Goal: Task Accomplishment & Management: Manage account settings

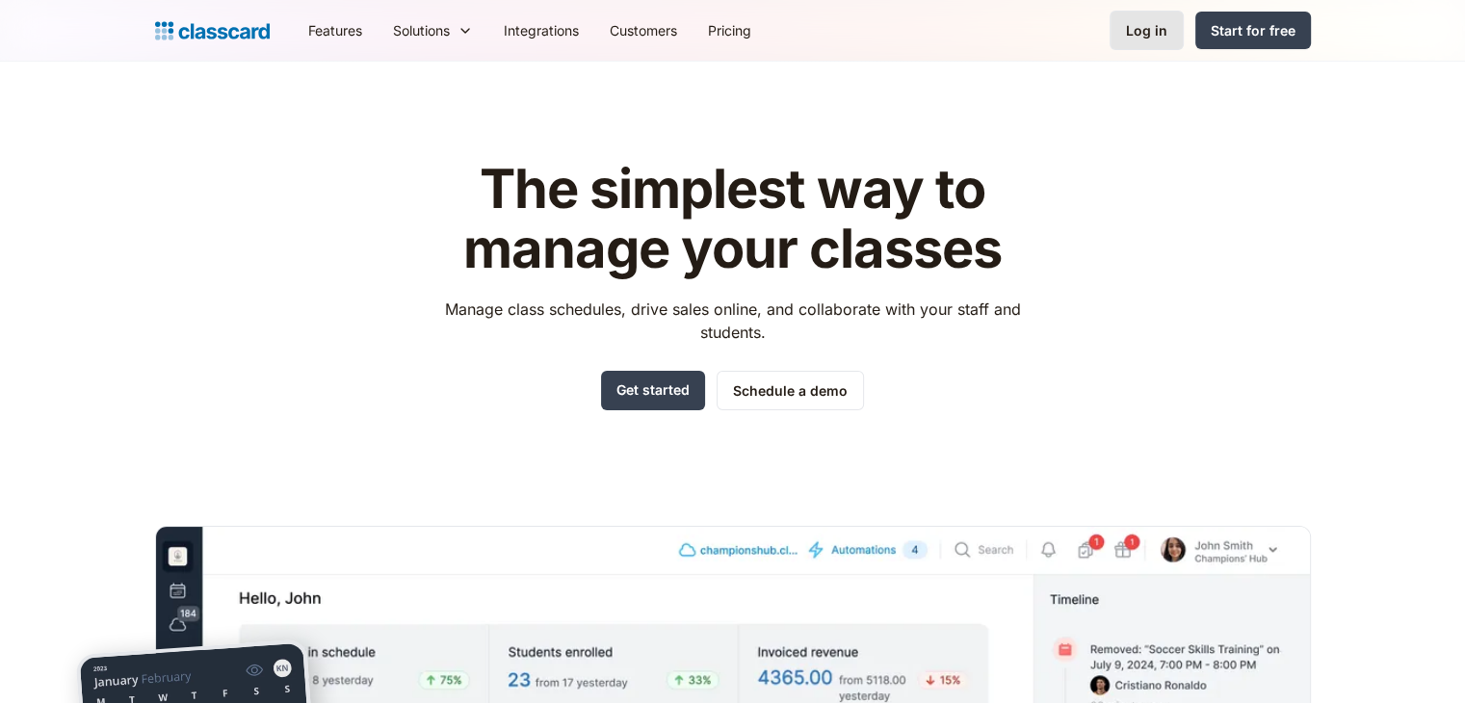
click at [1150, 32] on div "Log in" at bounding box center [1146, 30] width 41 height 20
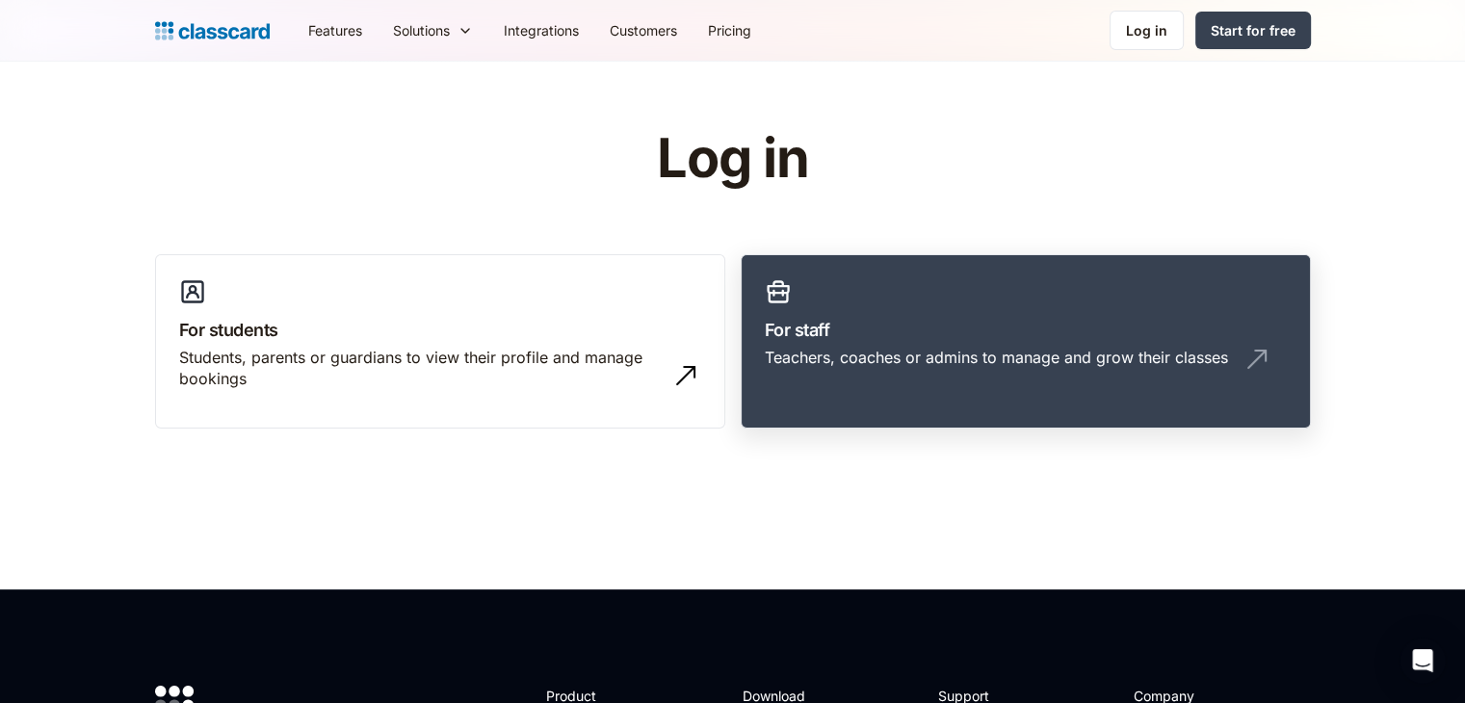
click at [857, 351] on div "Teachers, coaches or admins to manage and grow their classes" at bounding box center [996, 357] width 463 height 21
